Goal: Task Accomplishment & Management: Manage account settings

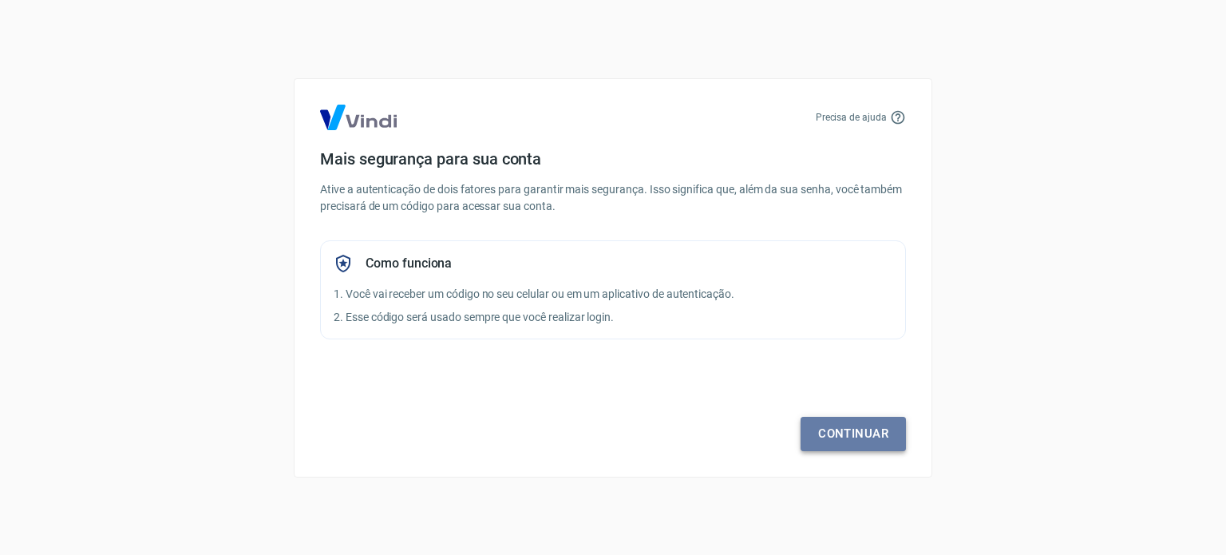
click at [830, 426] on link "Continuar" at bounding box center [852, 433] width 105 height 34
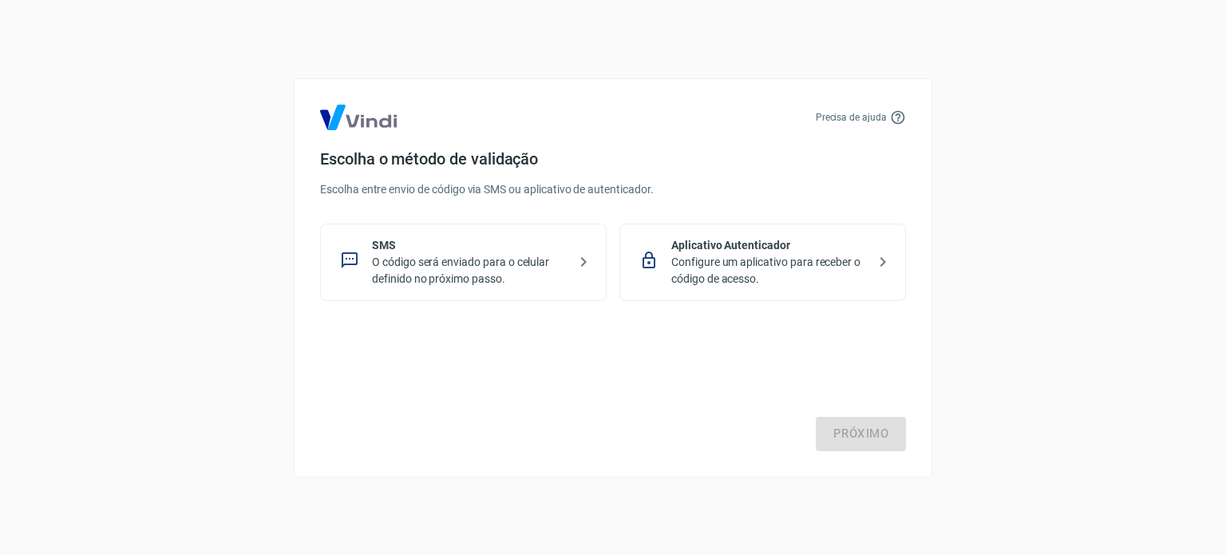
click at [556, 247] on p "SMS" at bounding box center [469, 245] width 195 height 17
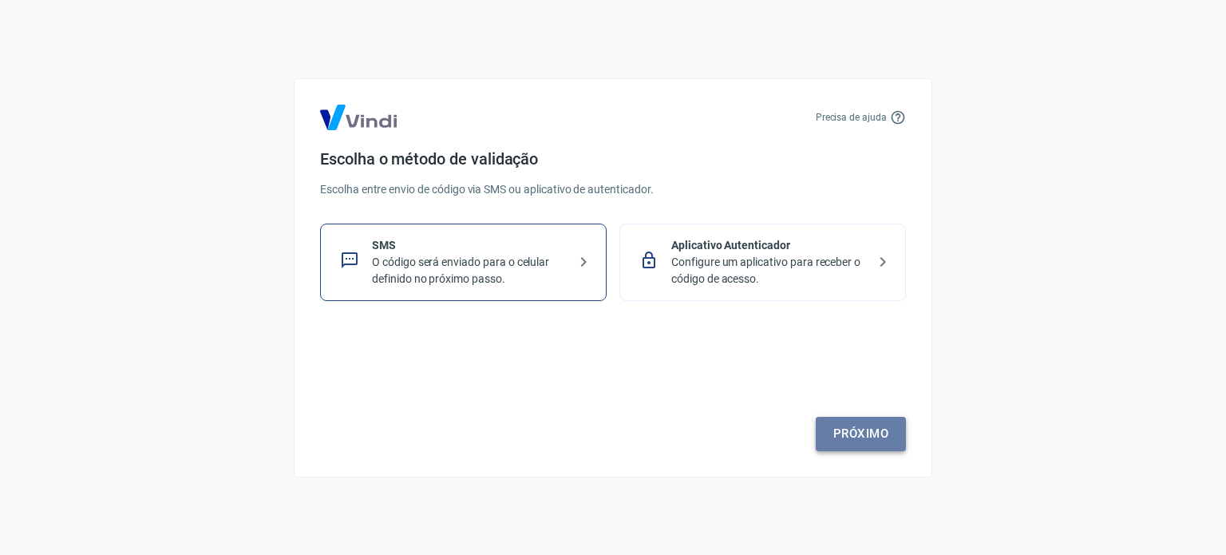
click at [868, 433] on link "Próximo" at bounding box center [860, 433] width 90 height 34
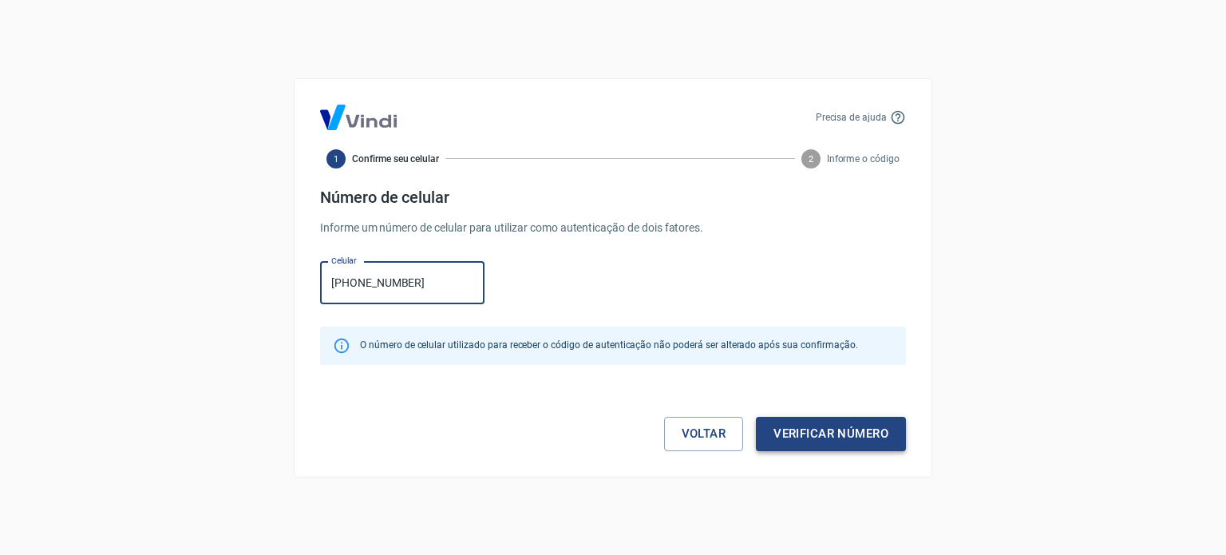
type input "[PHONE_NUMBER]"
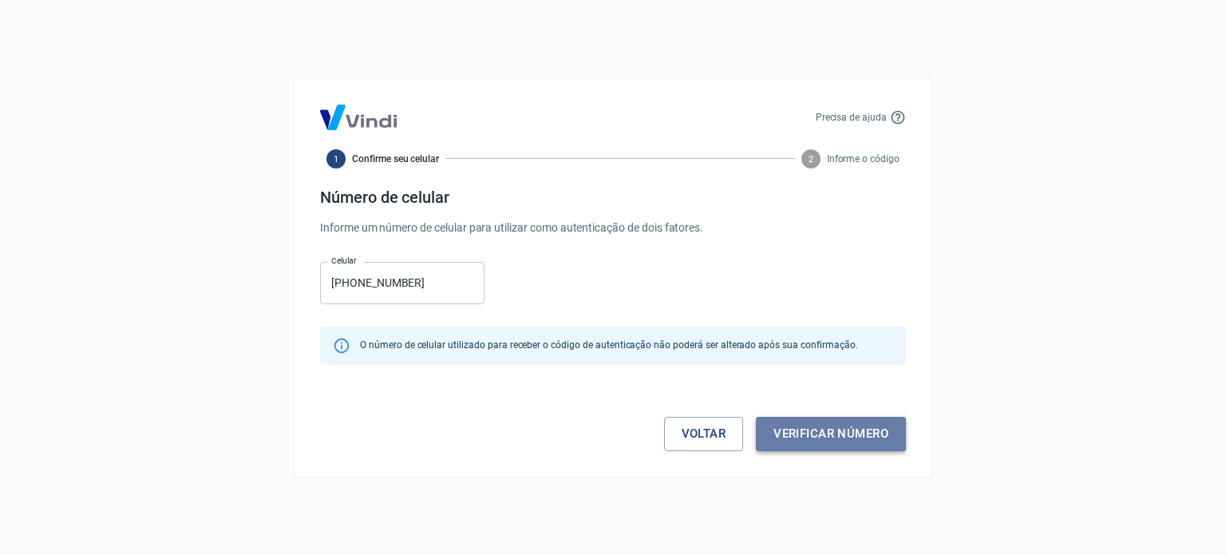
click at [849, 440] on button "Verificar número" at bounding box center [831, 433] width 150 height 34
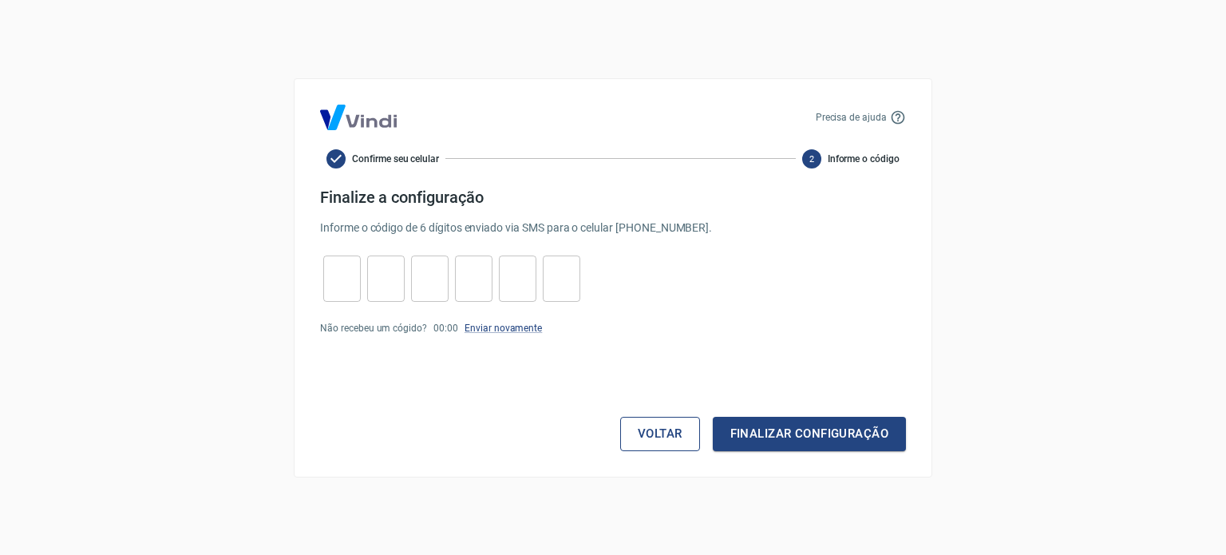
click at [672, 429] on button "Voltar" at bounding box center [660, 433] width 80 height 34
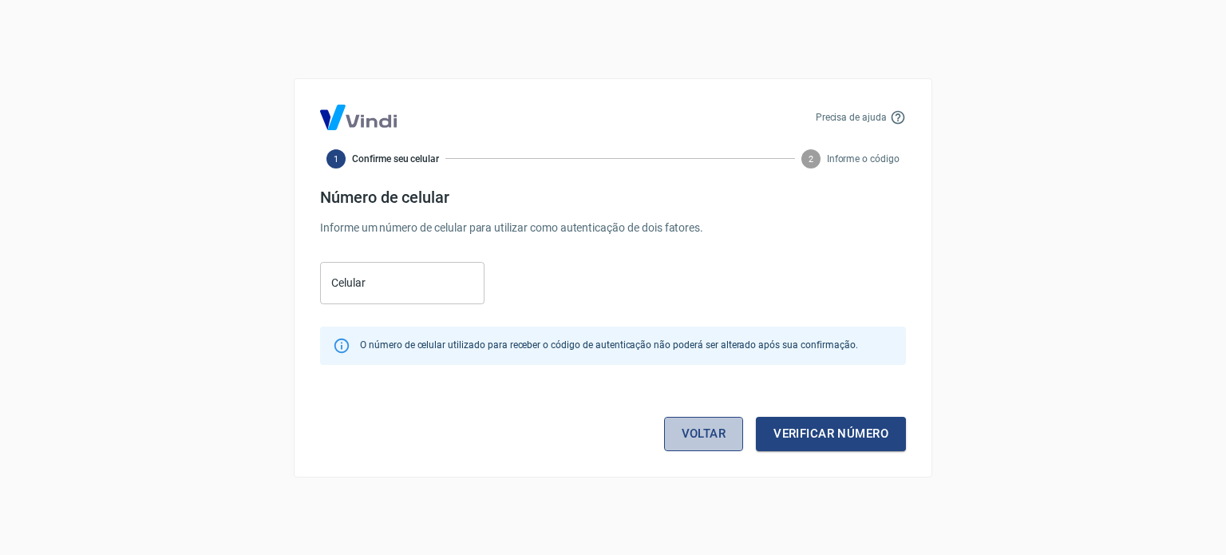
click at [672, 429] on link "Voltar" at bounding box center [704, 433] width 80 height 34
